Goal: Task Accomplishment & Management: Complete application form

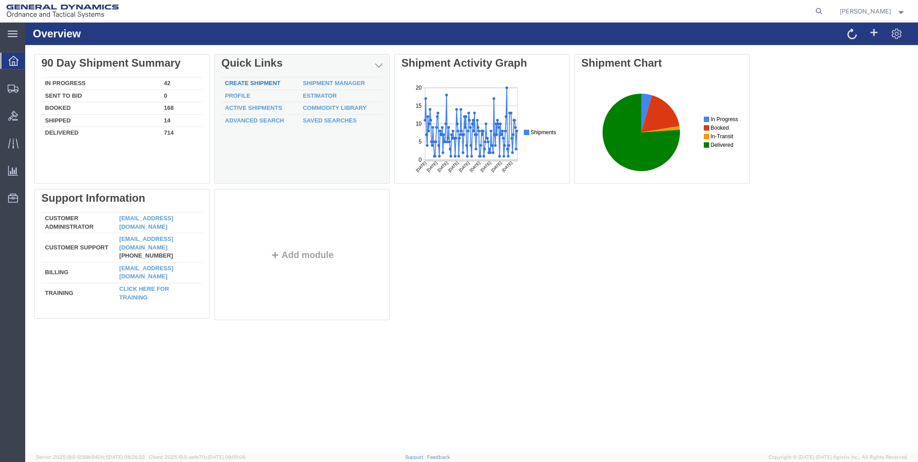
click at [259, 81] on link "Create Shipment" at bounding box center [252, 83] width 55 height 7
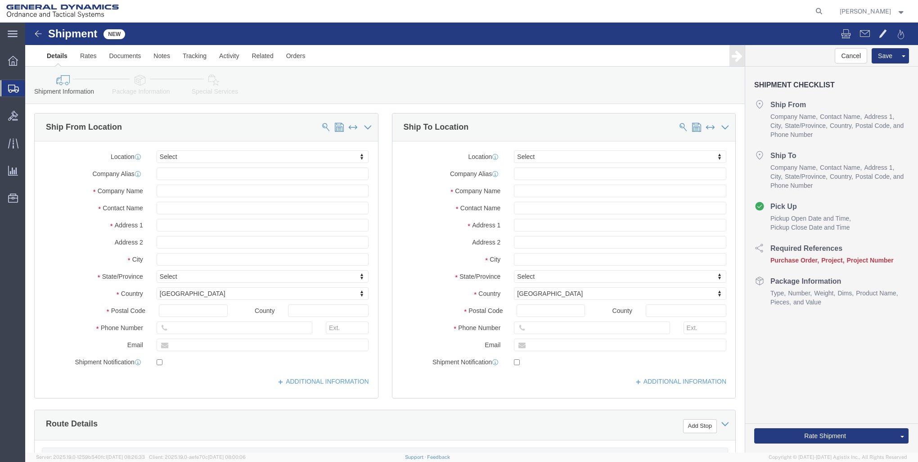
select select
click input "text"
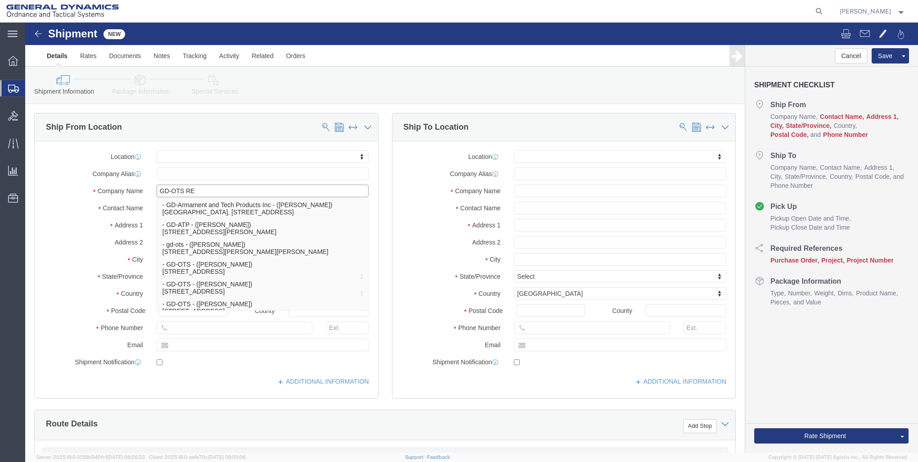
type input "GD-OTS RED"
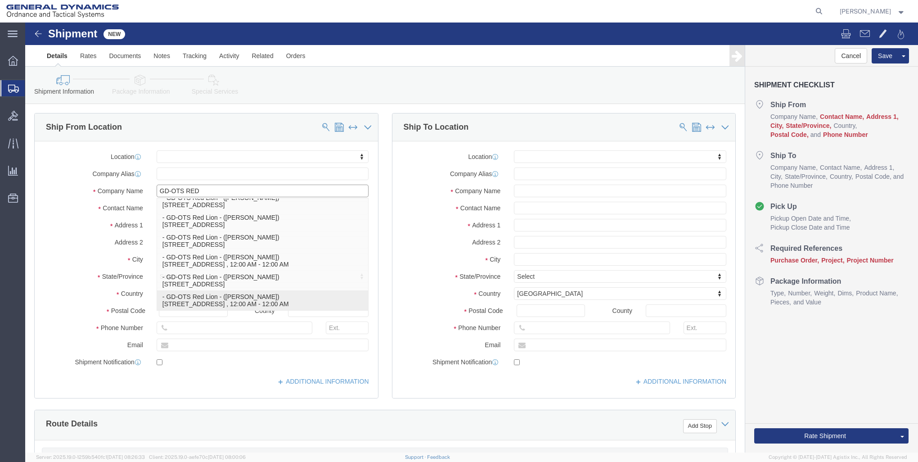
click p "- GD-OTS Red Lion - ([PERSON_NAME]) [STREET_ADDRESS] , 12:00 AM - 12:00 AM"
select select
type input "GD-OTS Red Lion"
type input "[PERSON_NAME]"
type input "[STREET_ADDRESS]"
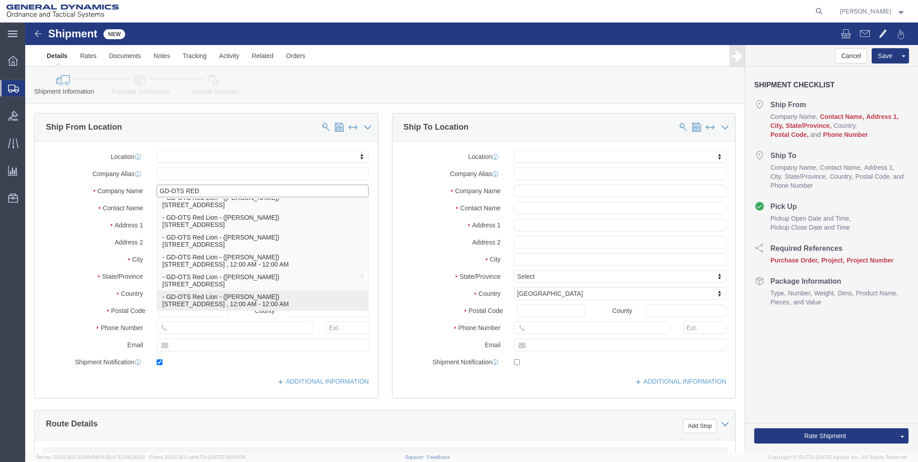
type input "RED LION"
type input "17356"
type input "[PHONE_NUMBER]"
type input "[PERSON_NAME][EMAIL_ADDRESS][PERSON_NAME][DOMAIN_NAME]"
checkbox input "true"
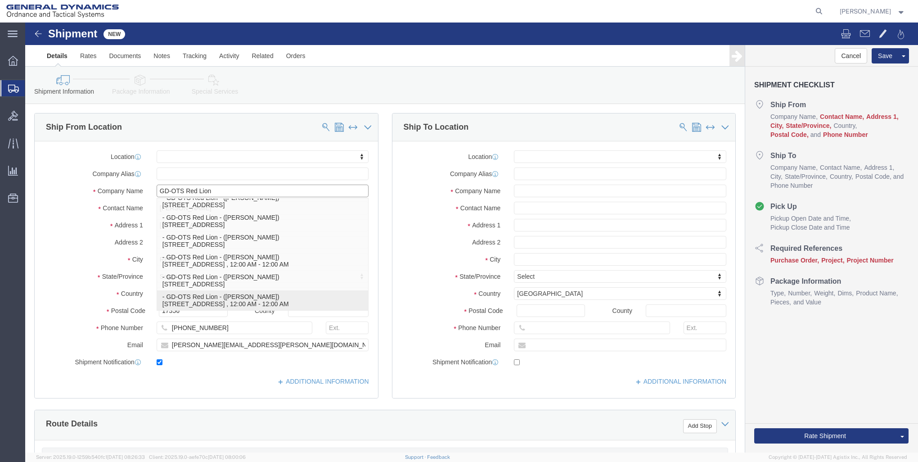
select select "PA"
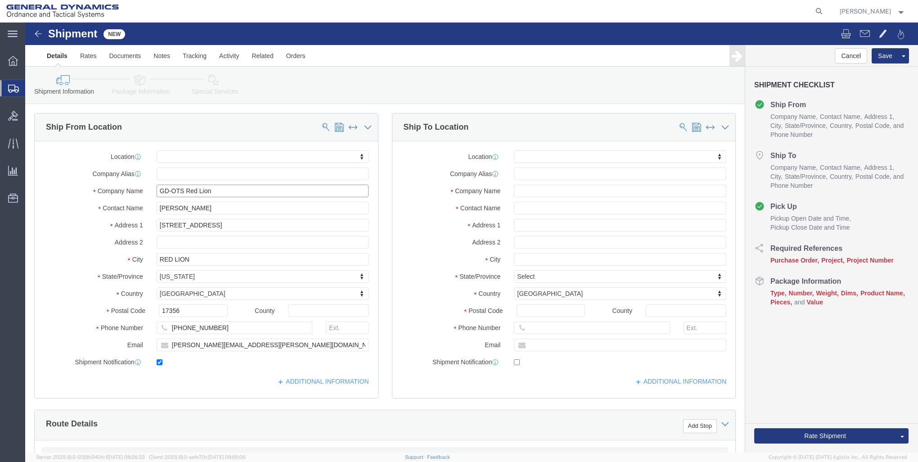
type input "GD-OTS Red Lion"
click input "text"
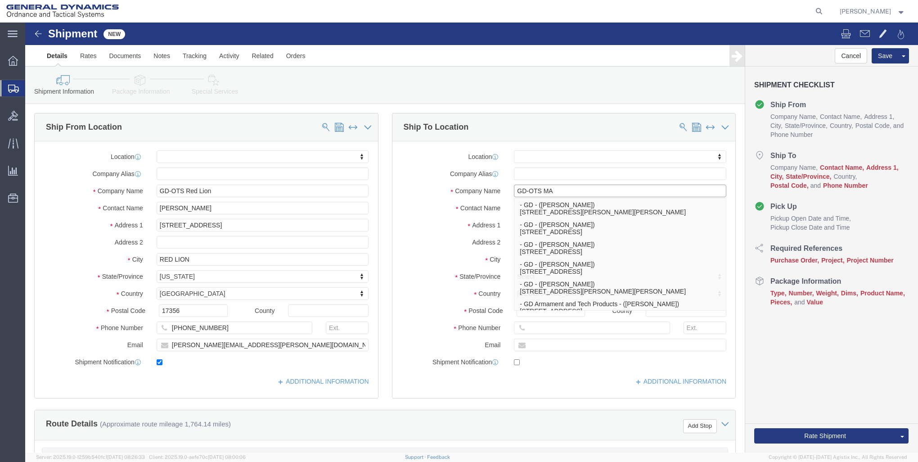
type input "GD-OTS MAR"
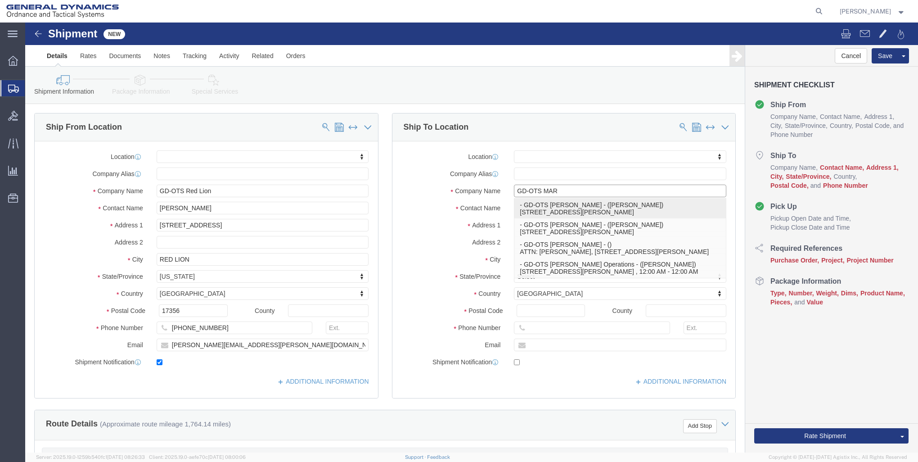
click p "- GD-OTS [PERSON_NAME] - ([PERSON_NAME]) [STREET_ADDRESS][PERSON_NAME]"
select select
type input "GD-OTS [PERSON_NAME]"
type input "[PERSON_NAME]"
type input "[STREET_ADDRESS][PERSON_NAME]"
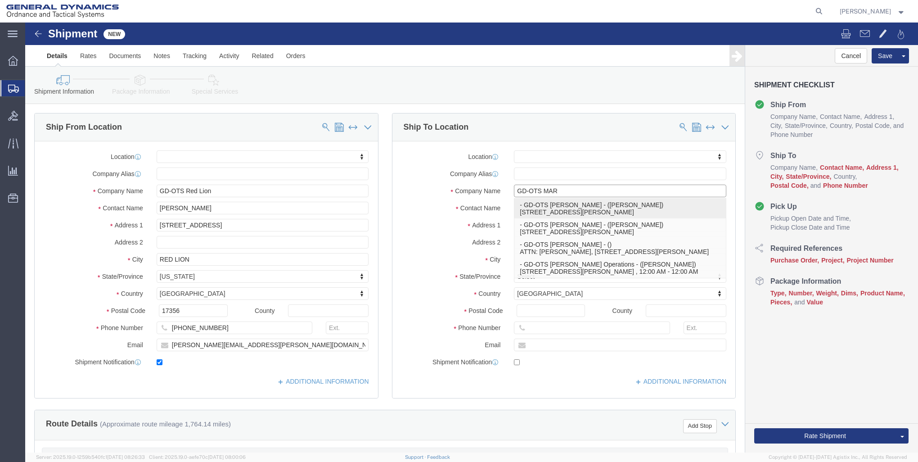
type input "[PERSON_NAME]"
type input "62959"
type input "[PHONE_NUMBER]"
select select "IL"
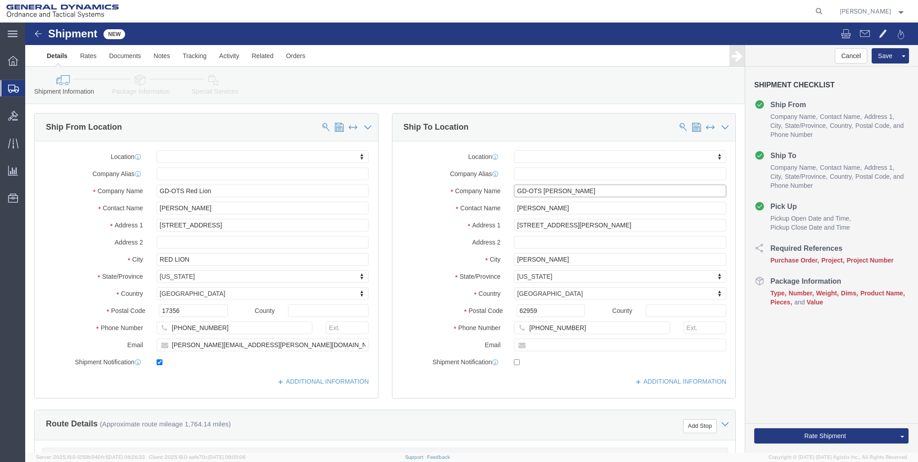
type input "GD-OTS [PERSON_NAME]"
click input "[PERSON_NAME]"
type input "J"
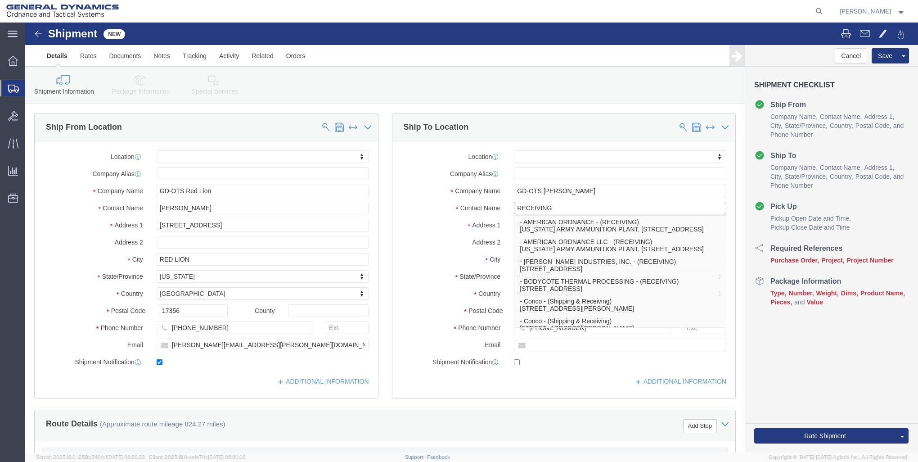
type input "RECEIVING"
click label "Address 2"
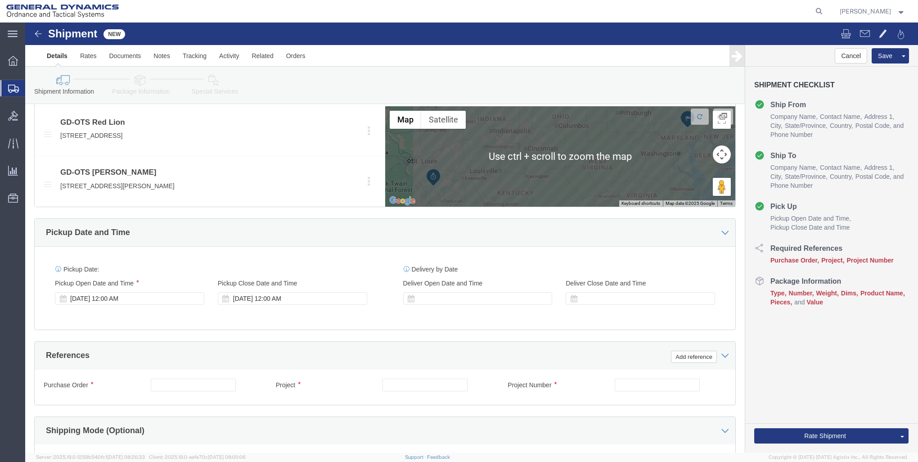
scroll to position [405, 0]
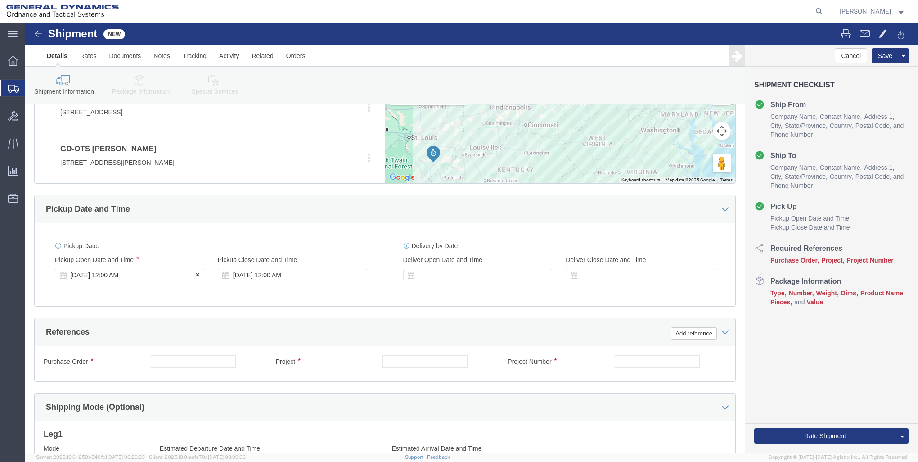
click div "[DATE] 12:00 AM"
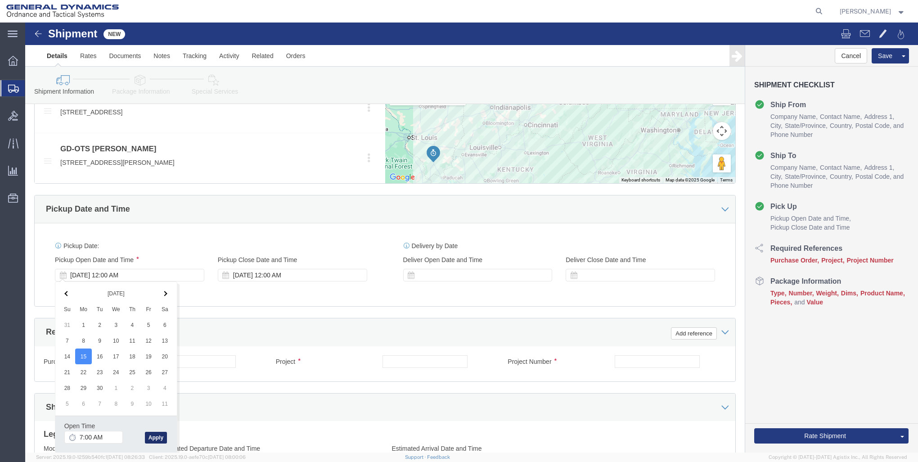
click button "Apply"
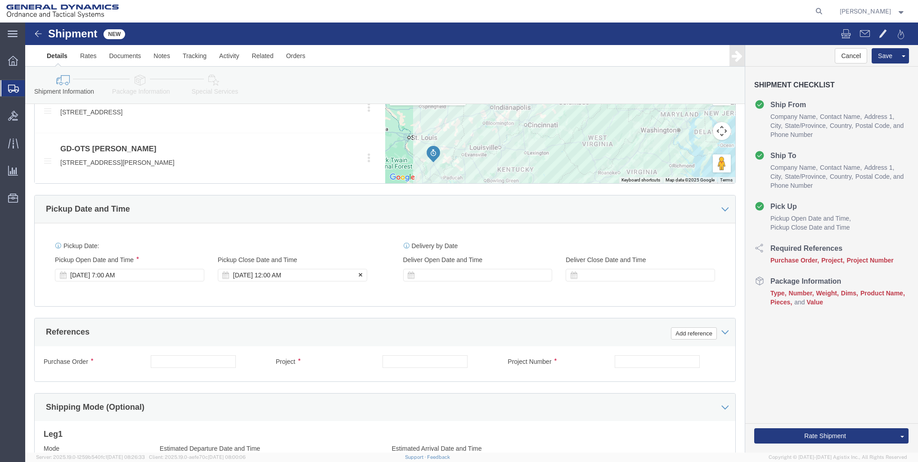
click div "[DATE] 12:00 AM"
type input "11:00 AM"
click button "Apply"
click input "text"
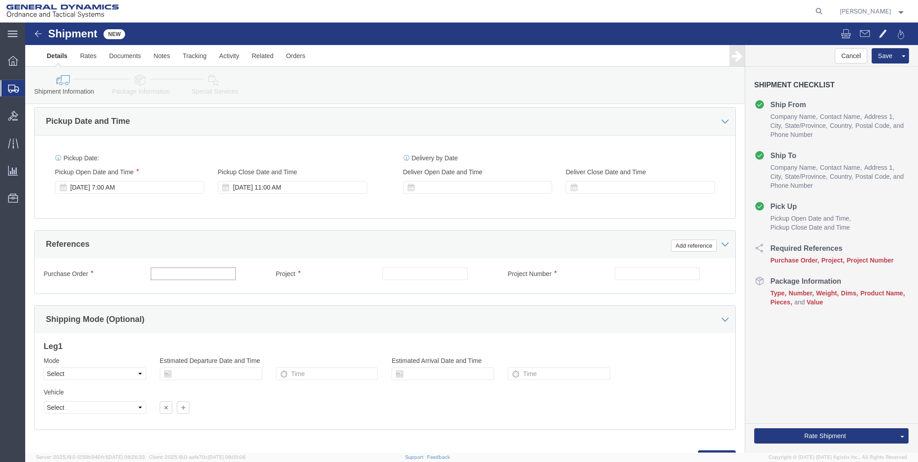
scroll to position [495, 0]
click input "text"
type input "30100305"
click input "text"
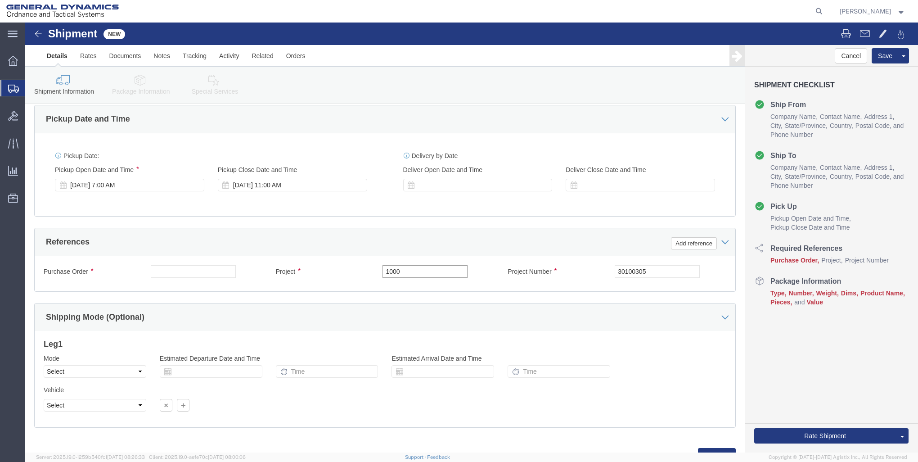
type input "1000"
click input "text"
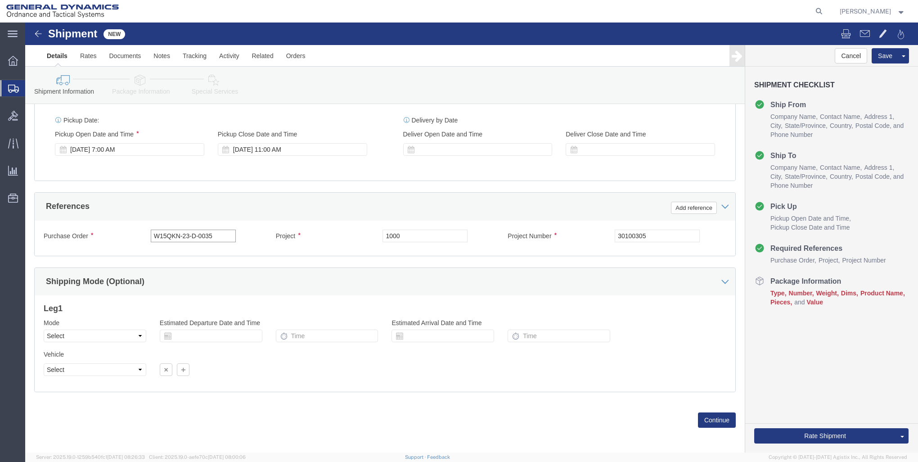
scroll to position [531, 0]
type input "W15QKN-23-D-0035"
click button "Continue"
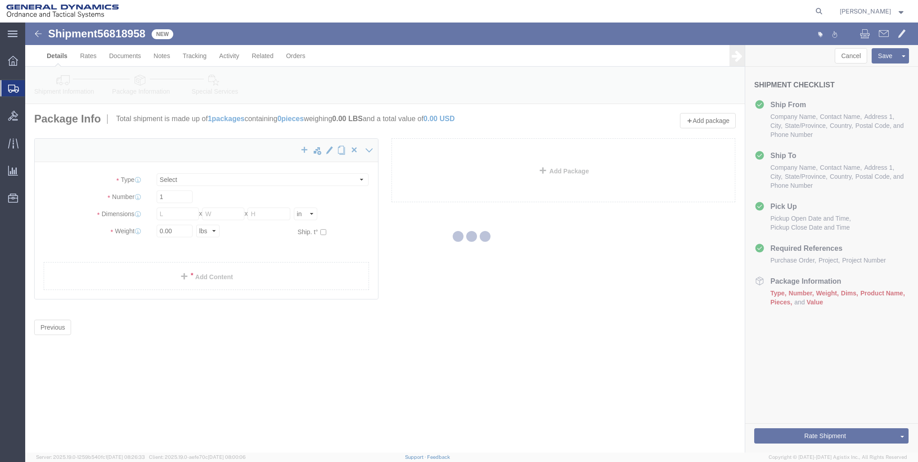
select select "CBOX"
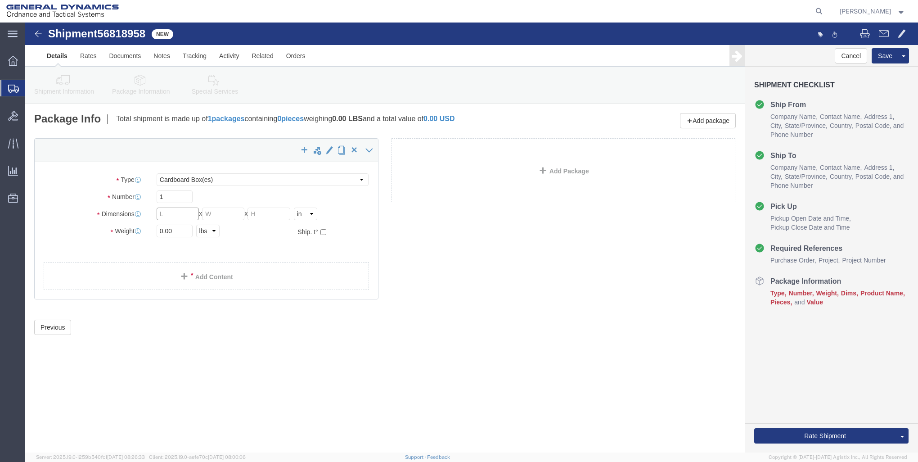
click input "text"
type input "21"
type input "18"
type input "11"
click input "0.00"
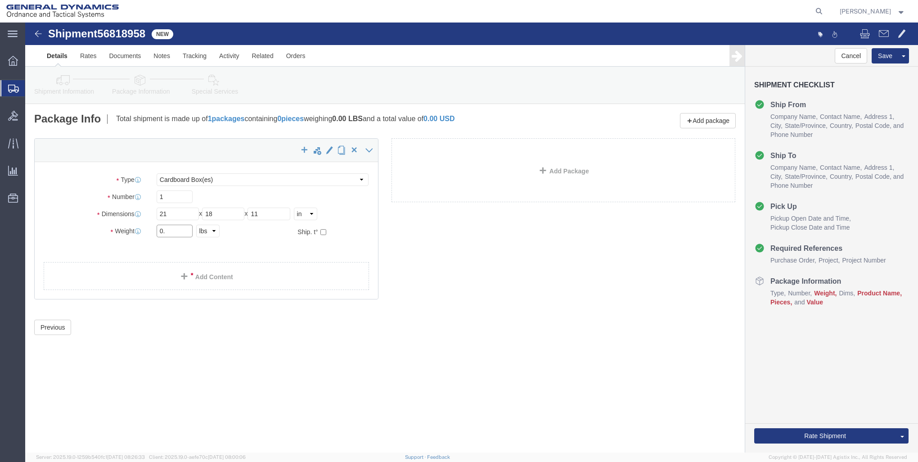
type input "0"
click input "text"
type input "20"
click label "Weight"
click link "Add Content"
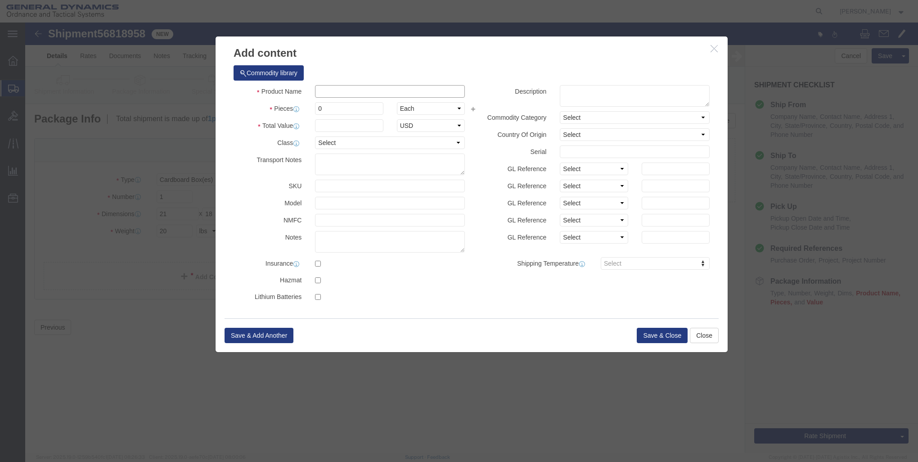
click input "text"
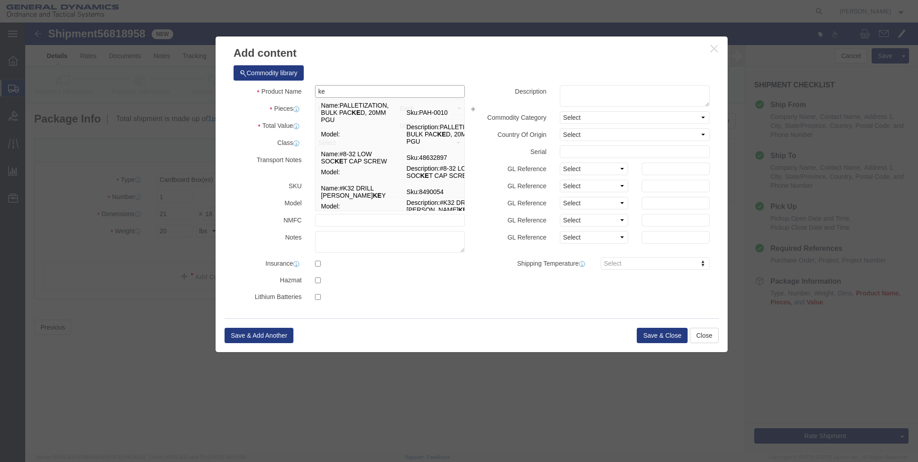
type input "k"
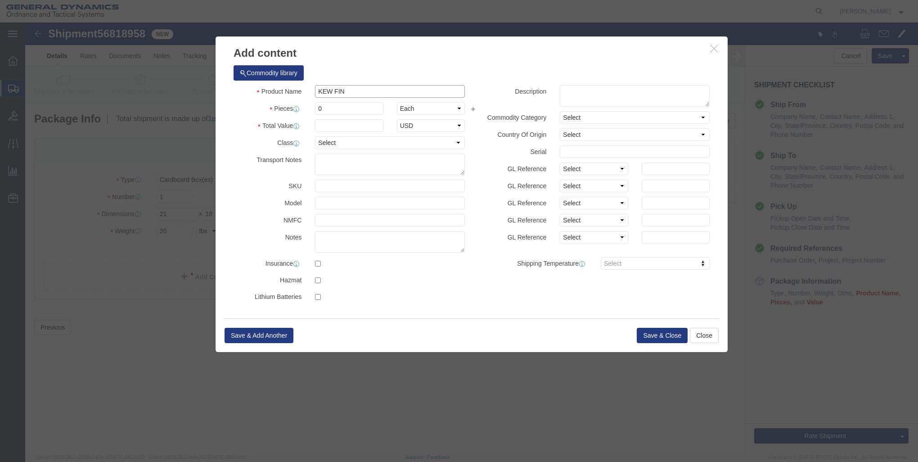
type input "KEW FIN"
click input "0"
type input "20"
click input "text"
type input "1"
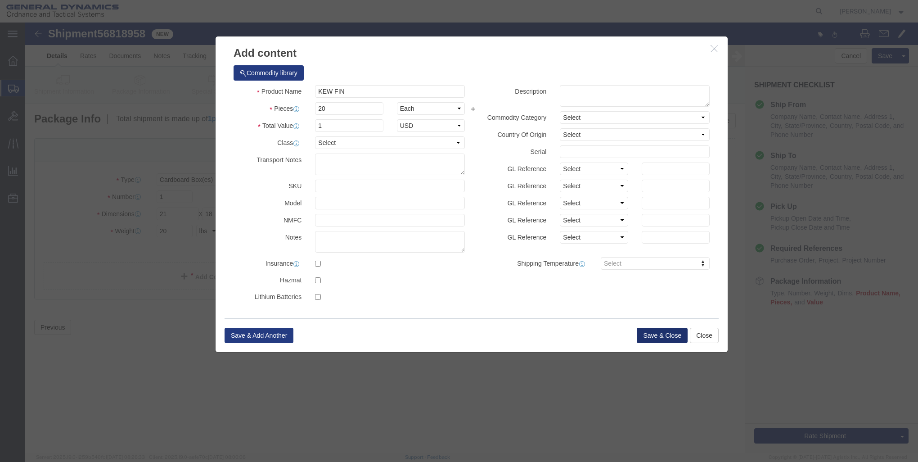
click button "Save & Close"
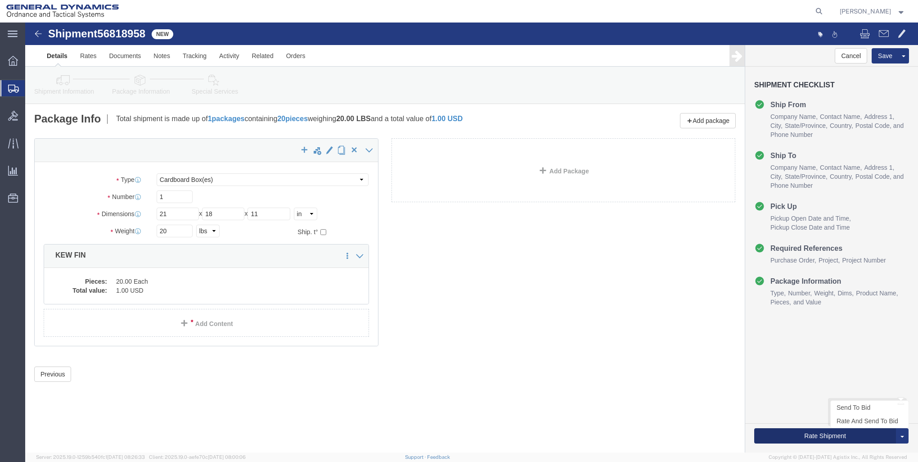
click button "Rate Shipment"
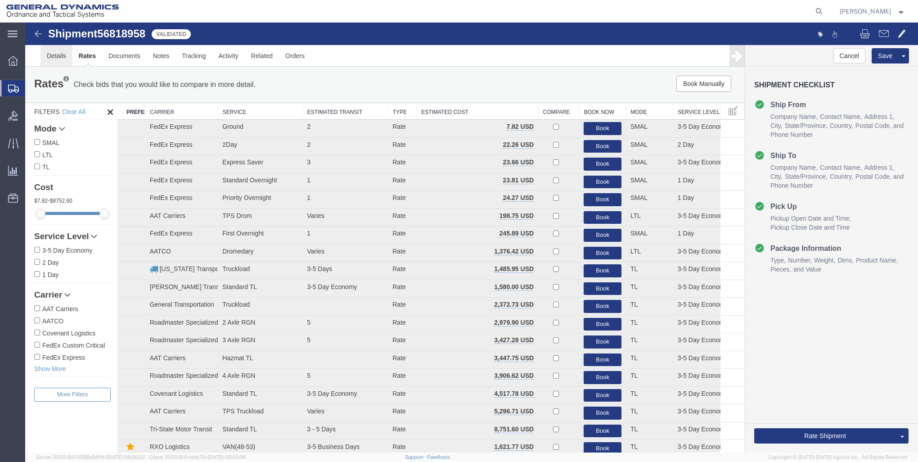
click at [55, 55] on link "Details" at bounding box center [57, 56] width 32 height 22
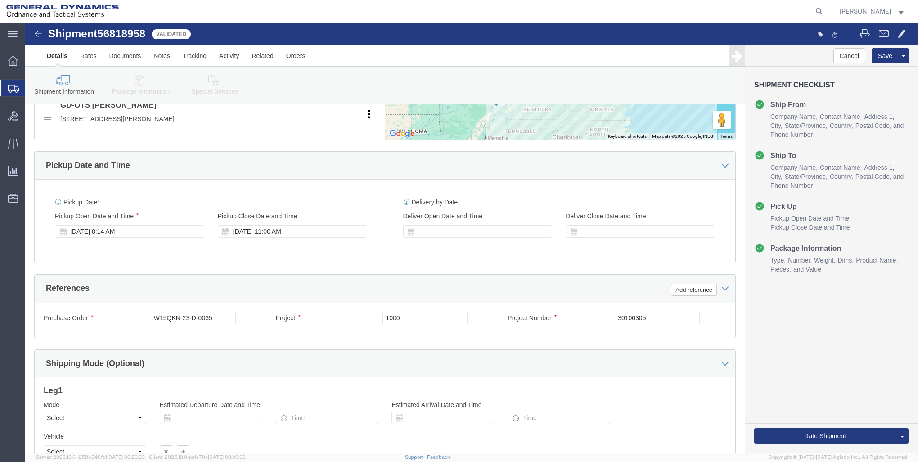
scroll to position [450, 0]
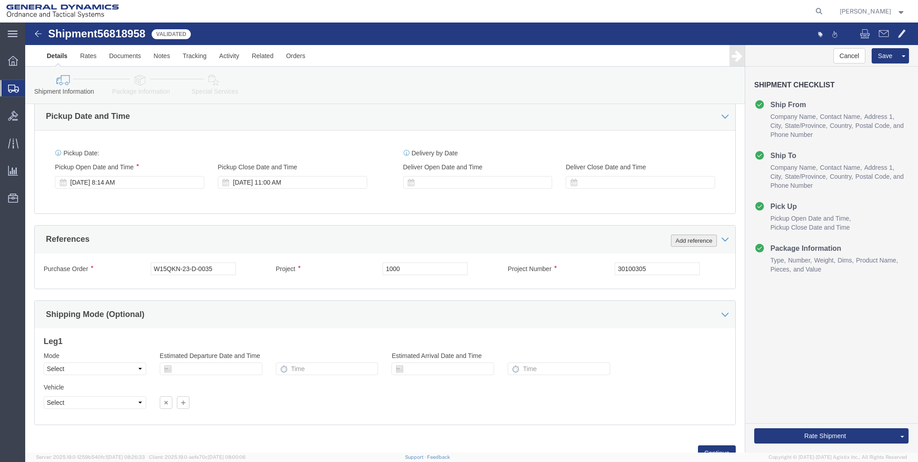
click button "Add reference"
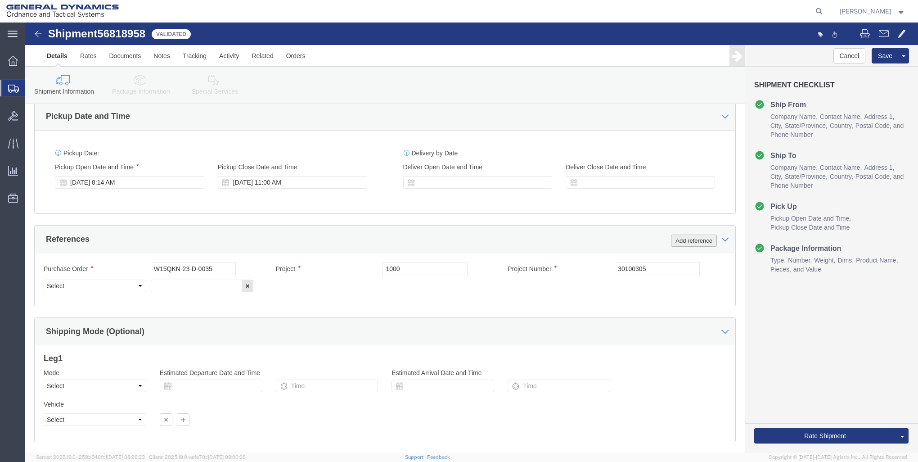
click button "Add reference"
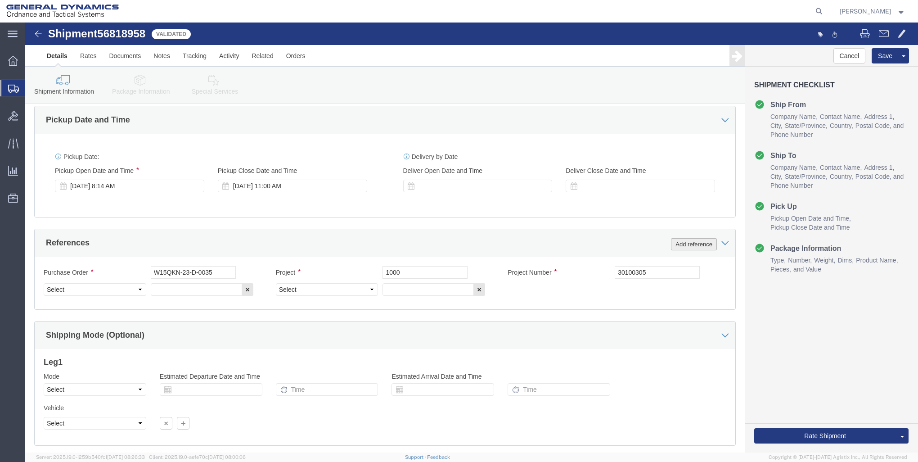
scroll to position [456, 0]
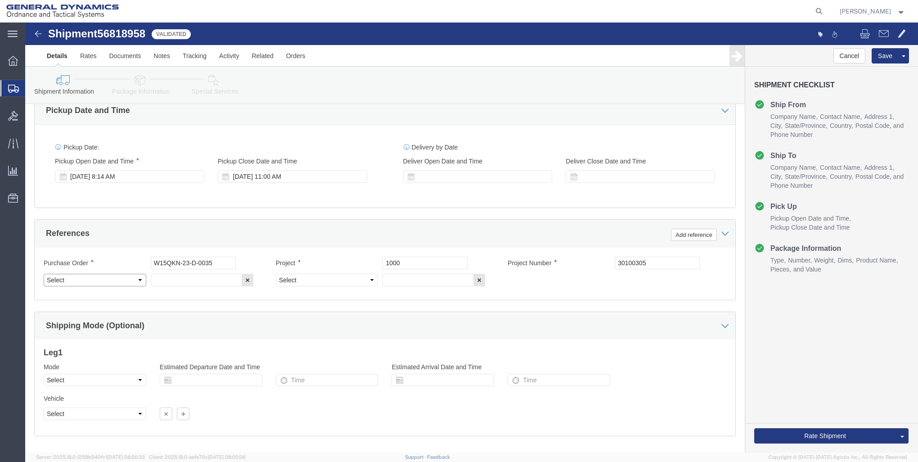
click select "Select Account Type Activity ID Airline Appointment Number ASN Batch Request # …"
select select "PURCHORD"
click select "Select Account Type Activity ID Airline Appointment Number ASN Batch Request # …"
select select "PROJ"
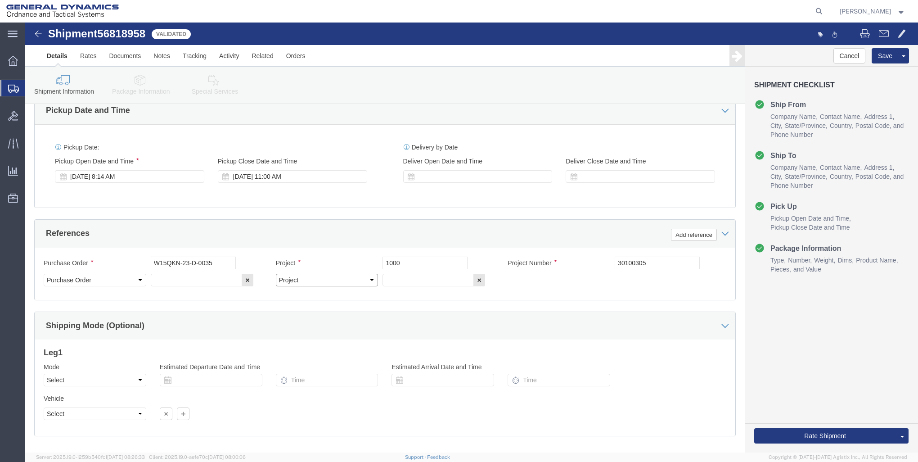
click select "Select Account Type Activity ID Airline Appointment Number ASN Batch Request # …"
click input "text"
type input "101307A-6-1"
click input "text"
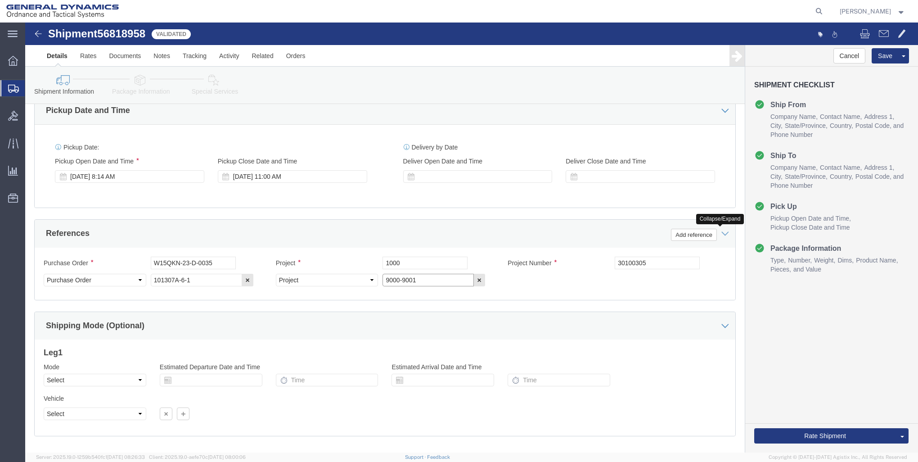
type input "9000-9001"
click icon
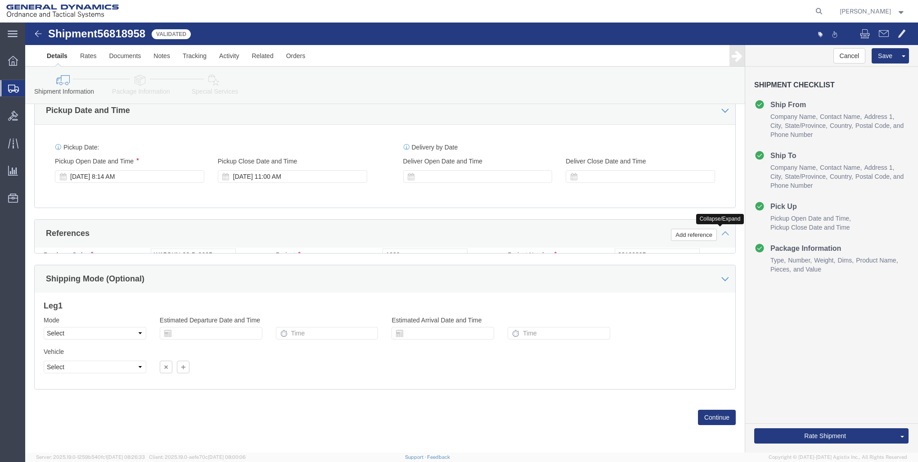
scroll to position [449, 0]
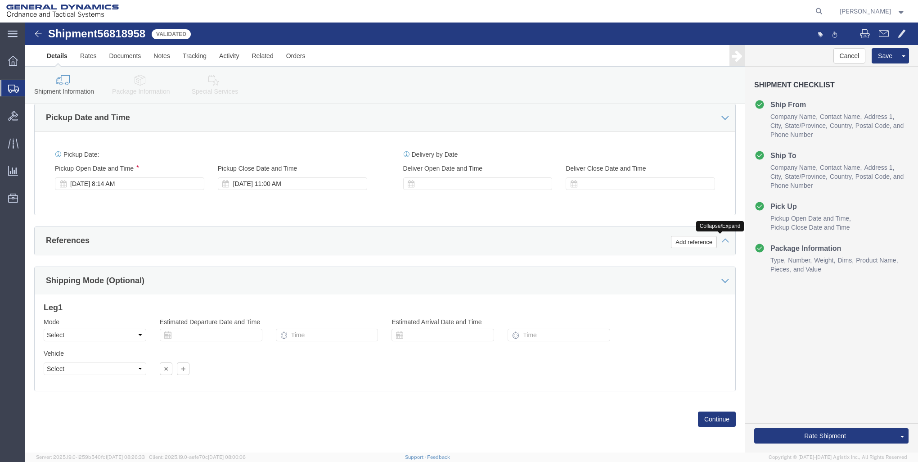
click icon
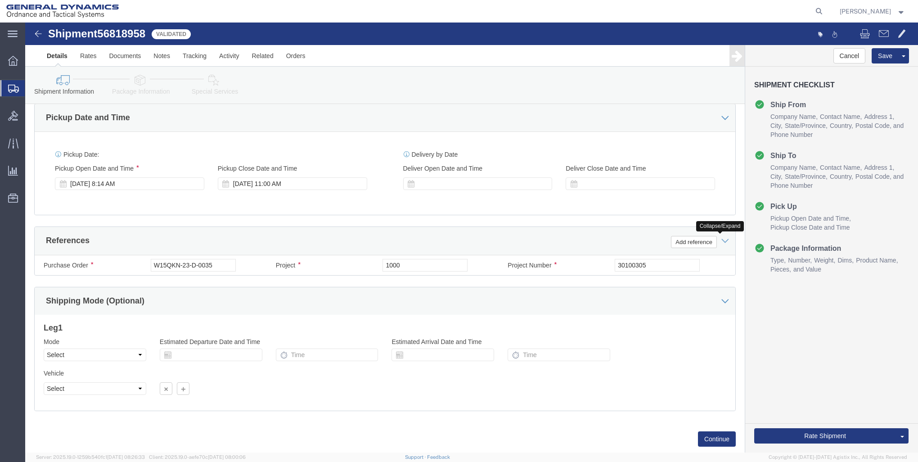
scroll to position [456, 0]
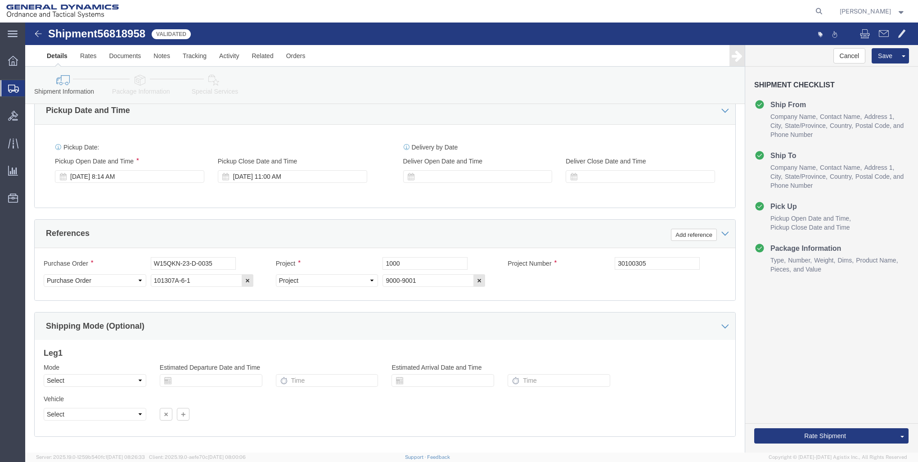
click div "Purchase Order W15QKN-23-D-0035 Project 1000 Project Number 30100305 Select Acc…"
click select "Select Account Type Activity ID Airline Appointment Number ASN Batch Request # …"
select select "PROJNUM"
click select "Select Account Type Activity ID Airline Appointment Number ASN Batch Request # …"
click input "9000-9001"
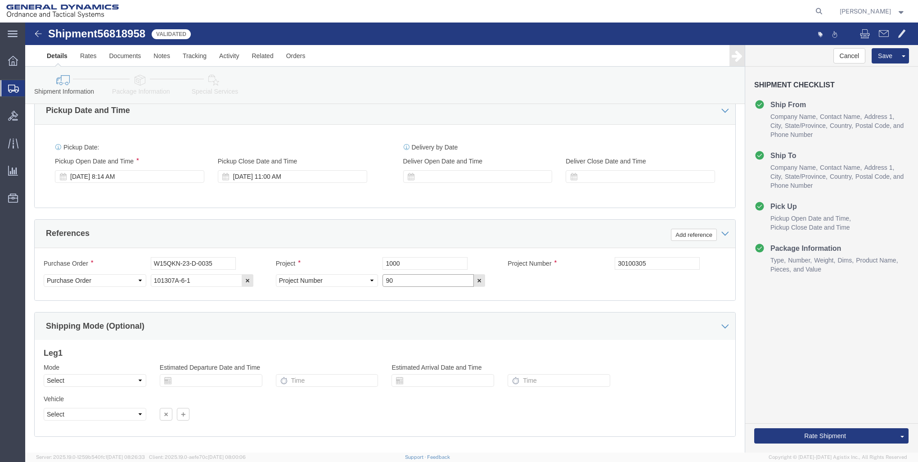
type input "9"
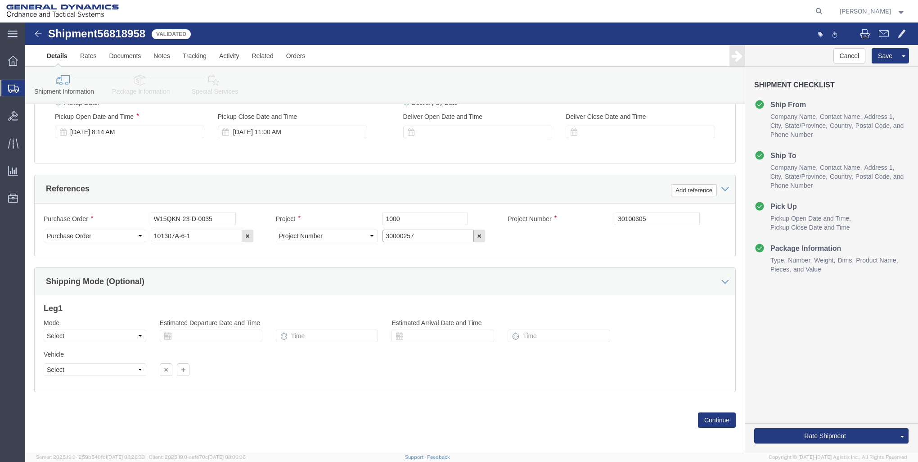
scroll to position [502, 0]
type input "30000257"
click button "Continue"
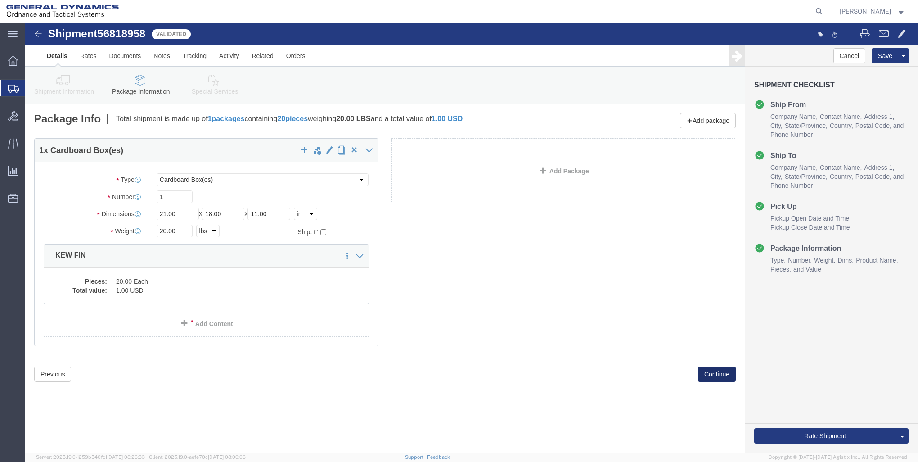
scroll to position [0, 0]
click link "Add Package"
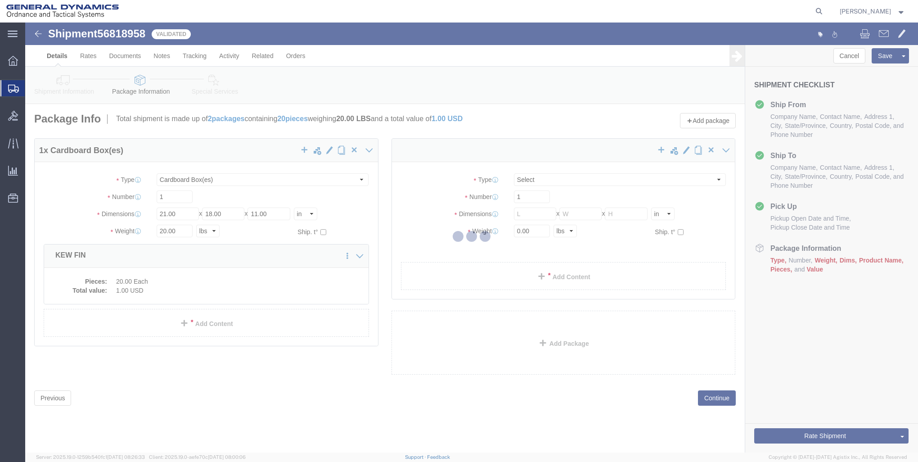
select select "CBOX"
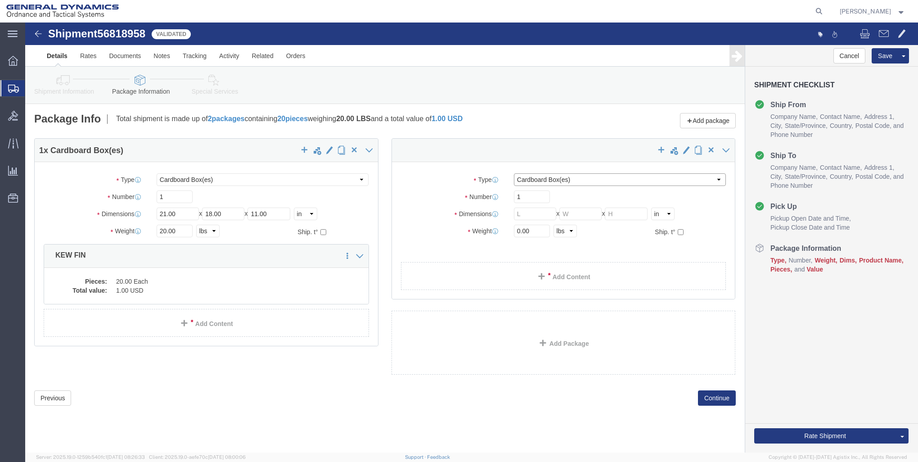
click select "Select Bale(s) Basket(s) Bolt(s) Bottle(s) Buckets Bulk Bundle(s) Can(s) Cardbo…"
select select "CRAT"
click select "Select Bale(s) Basket(s) Bolt(s) Bottle(s) Buckets Bulk Bundle(s) Can(s) Cardbo…"
click input "text"
type input "48"
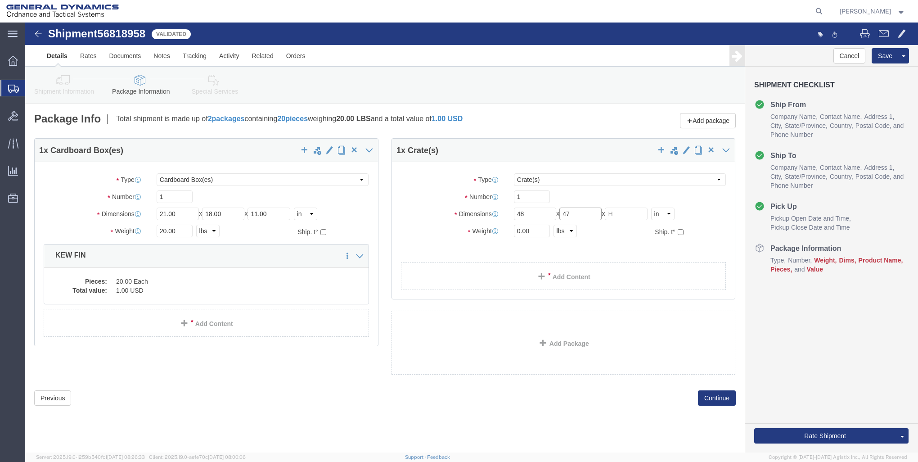
type input "47"
type input "18"
click input "0.00"
type input "0"
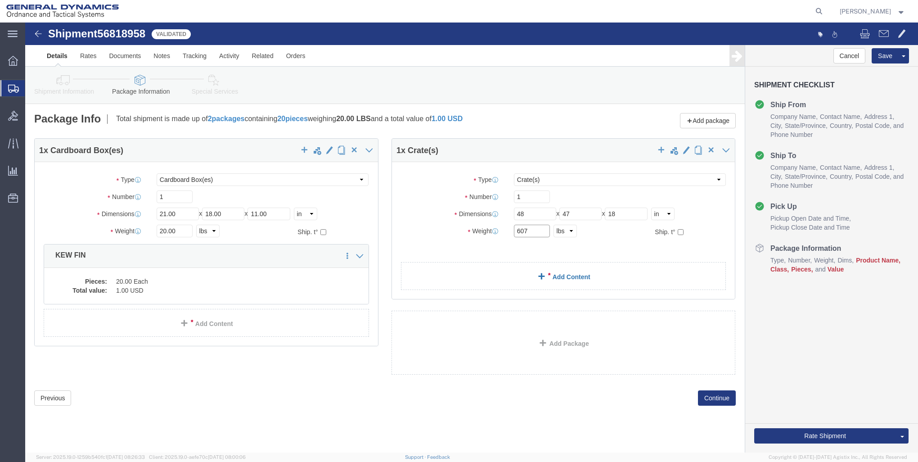
type input "607"
click link "Add Content"
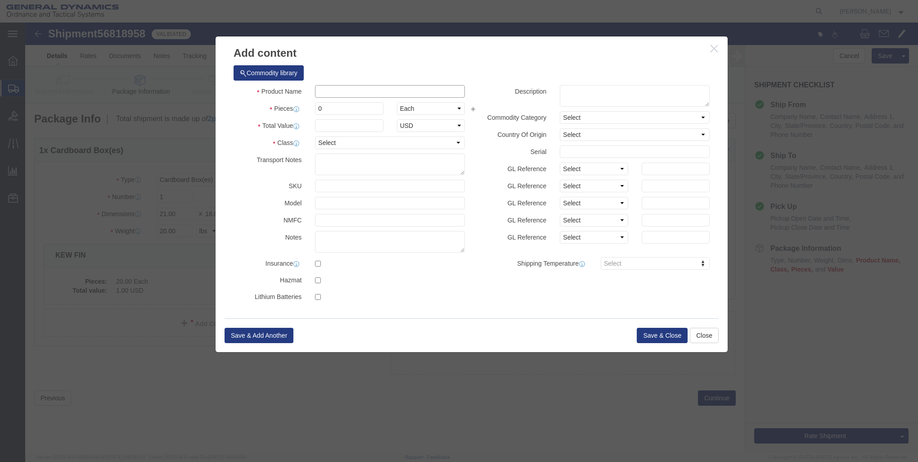
click input "text"
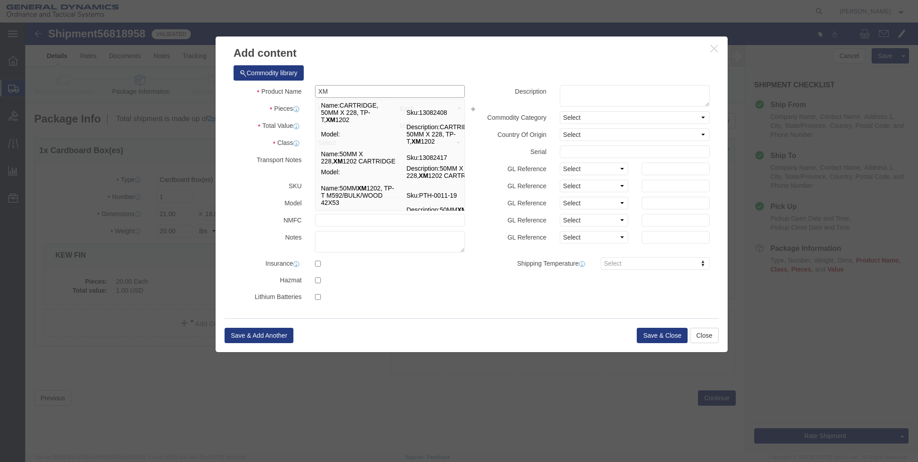
type input "XM1203 SABOT ASSEMBLY"
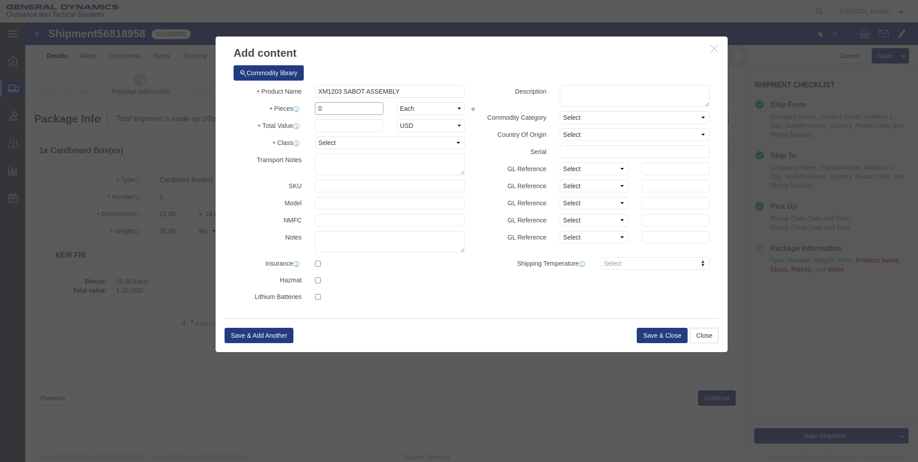
click input "0"
type input "30"
click input "text"
type input "1"
click select "Select 50 55 60 65 70 85 92.5 100 125 175 250 300 400"
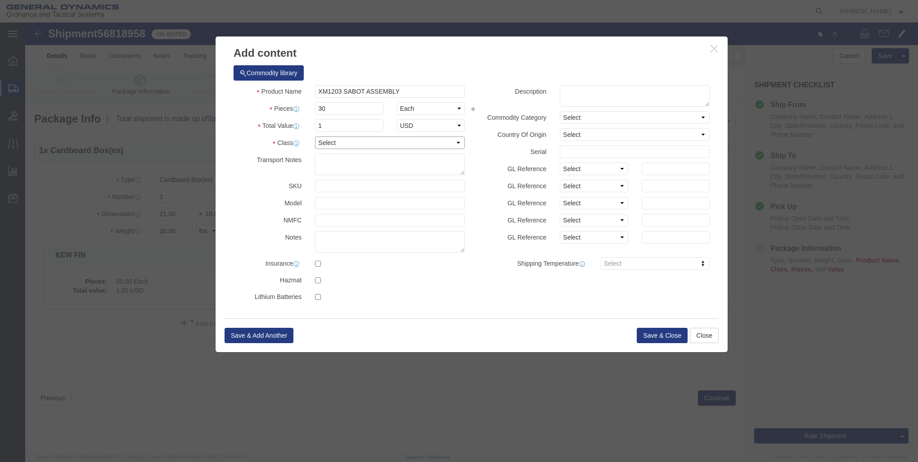
select select "85"
click select "Select 50 55 60 65 70 85 92.5 100 125 175 250 300 400"
click button "Save & Close"
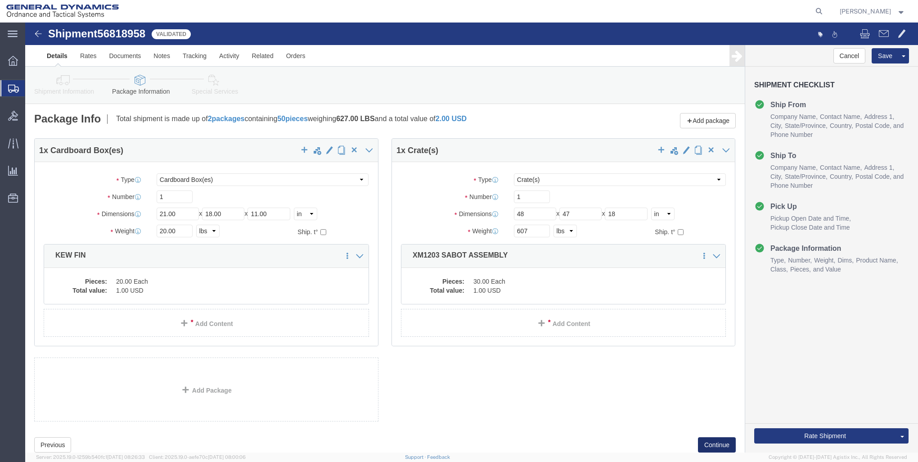
click button "Continue"
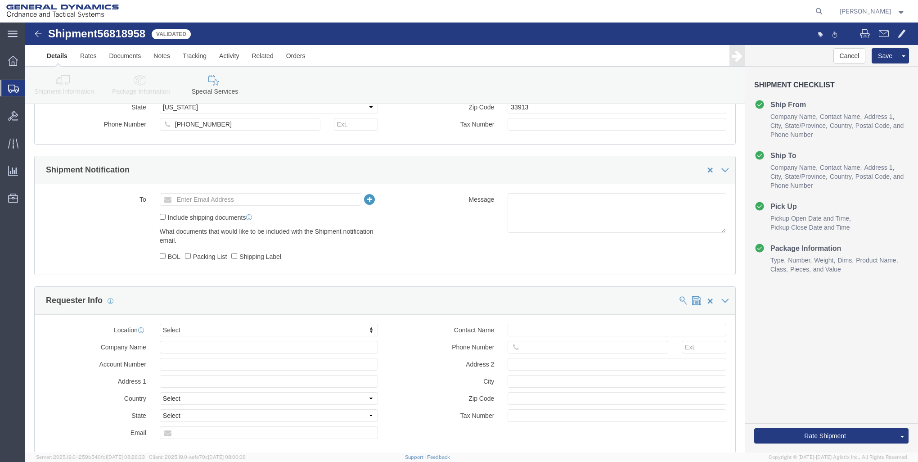
scroll to position [585, 0]
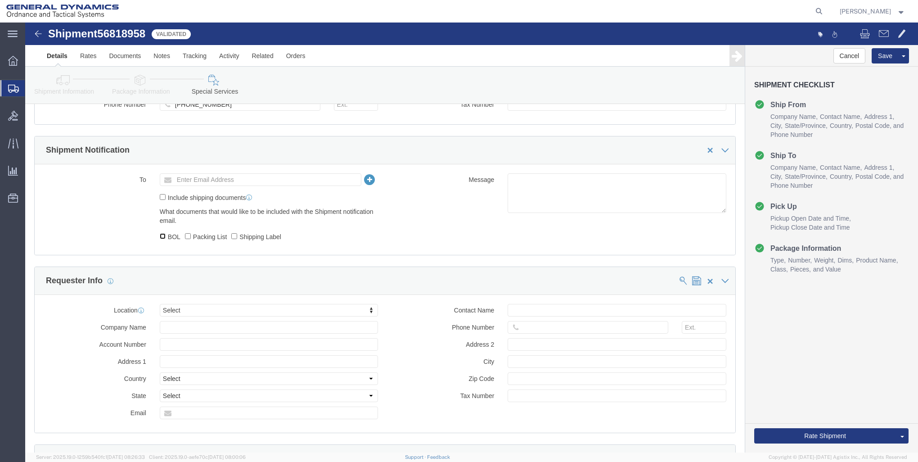
click input "BOL"
checkbox input "true"
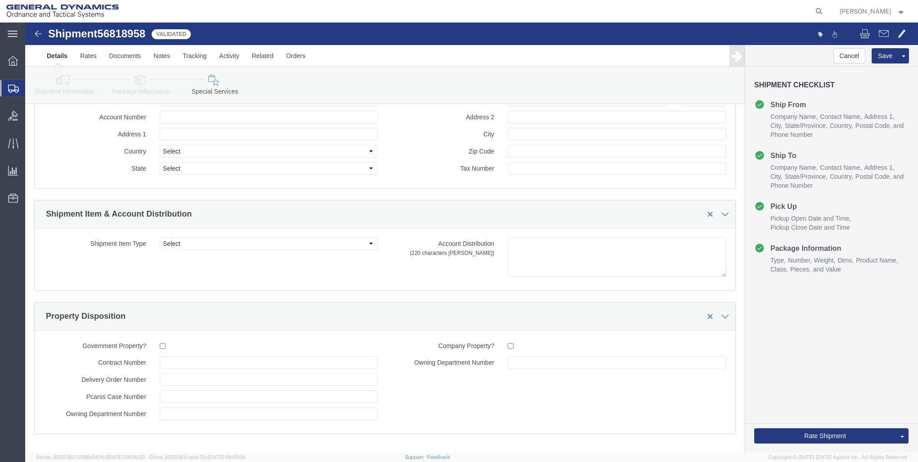
scroll to position [1034, 0]
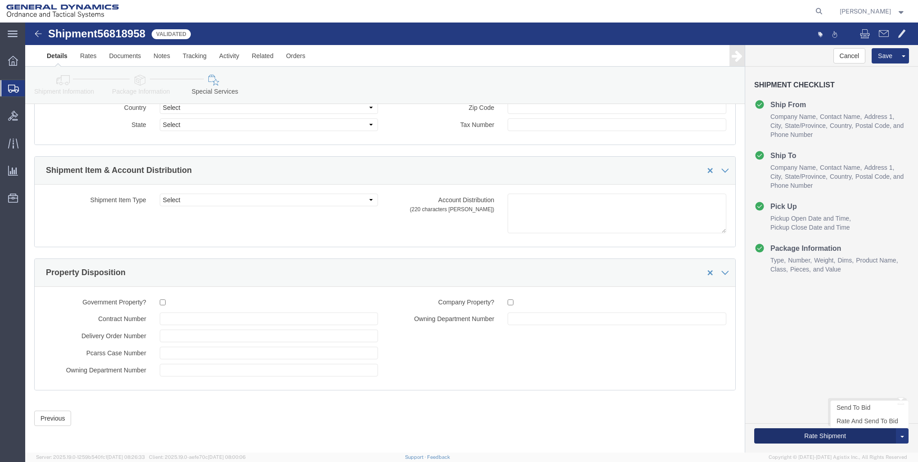
click button "Rate Shipment"
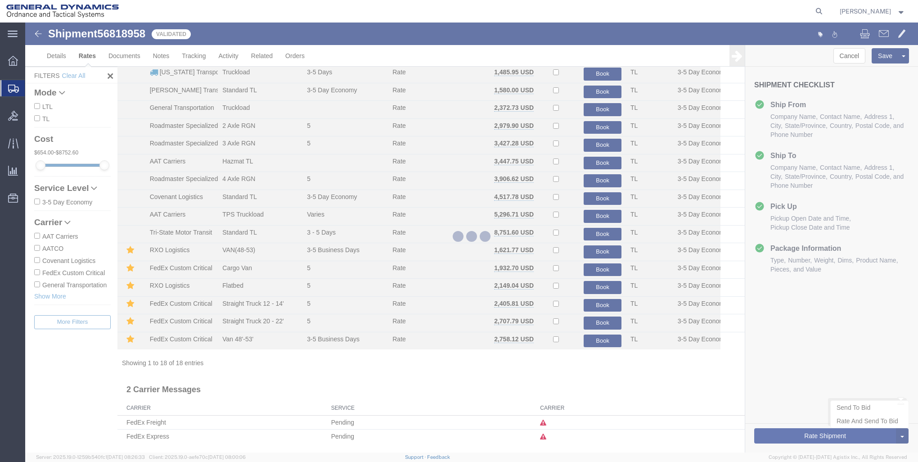
scroll to position [70, 0]
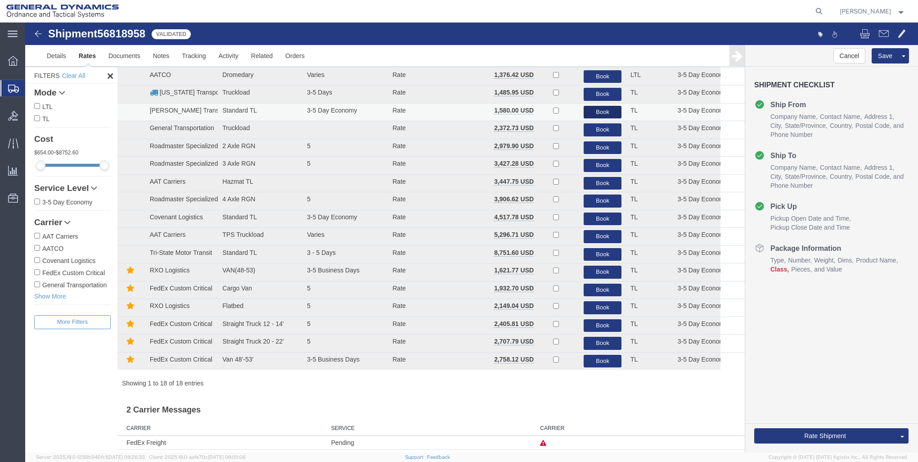
click at [605, 111] on button "Book" at bounding box center [603, 112] width 38 height 13
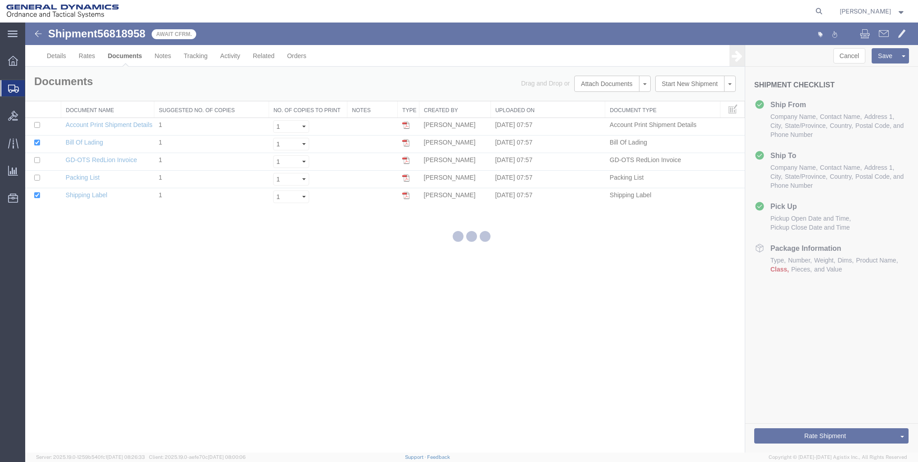
scroll to position [0, 0]
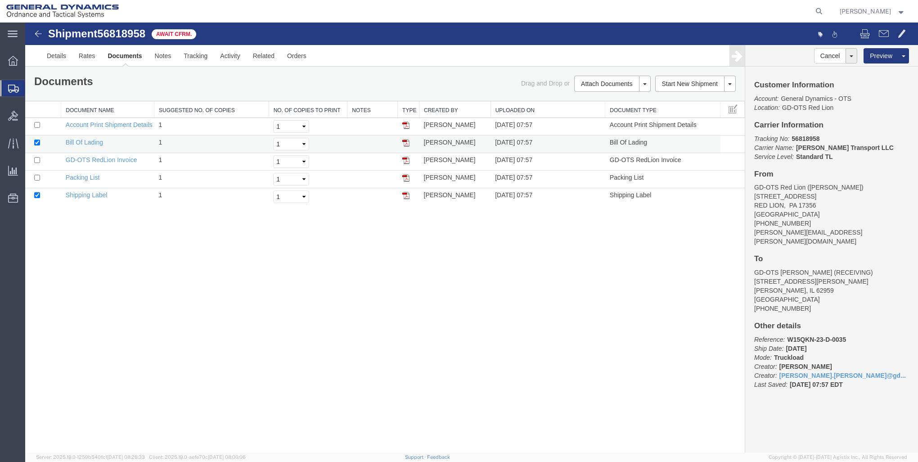
click at [405, 142] on img at bounding box center [405, 142] width 7 height 7
click at [12, 57] on icon at bounding box center [13, 61] width 10 height 10
